Goal: Find specific page/section: Find specific page/section

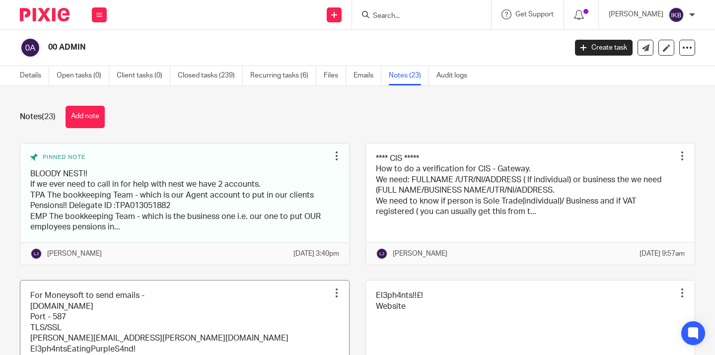
scroll to position [216, 0]
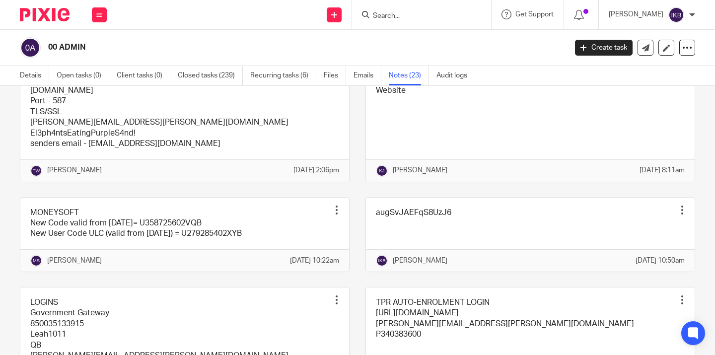
click at [413, 15] on input "Search" at bounding box center [416, 16] width 89 height 9
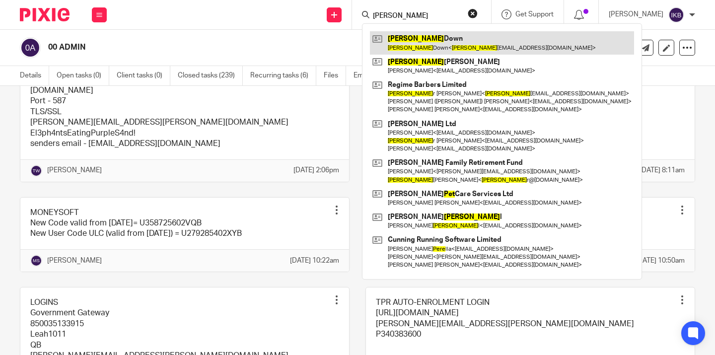
type input "pete"
click at [427, 43] on link at bounding box center [502, 42] width 264 height 23
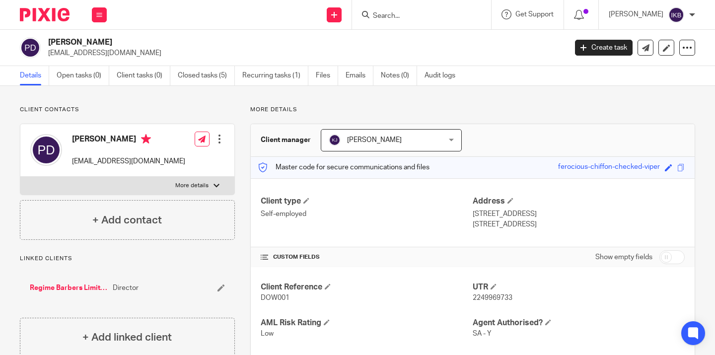
click at [68, 15] on img at bounding box center [45, 14] width 50 height 13
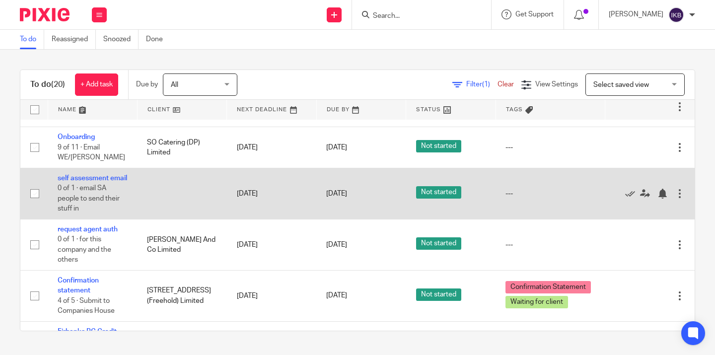
scroll to position [242, 0]
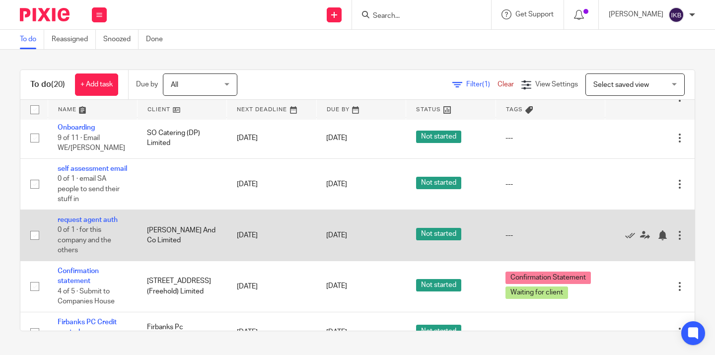
click at [403, 74] on div "Filter (1) Clear View Settings View Settings (1) Filters Clear Save Manage save…" at bounding box center [475, 85] width 440 height 22
